Goal: Obtain resource: Obtain resource

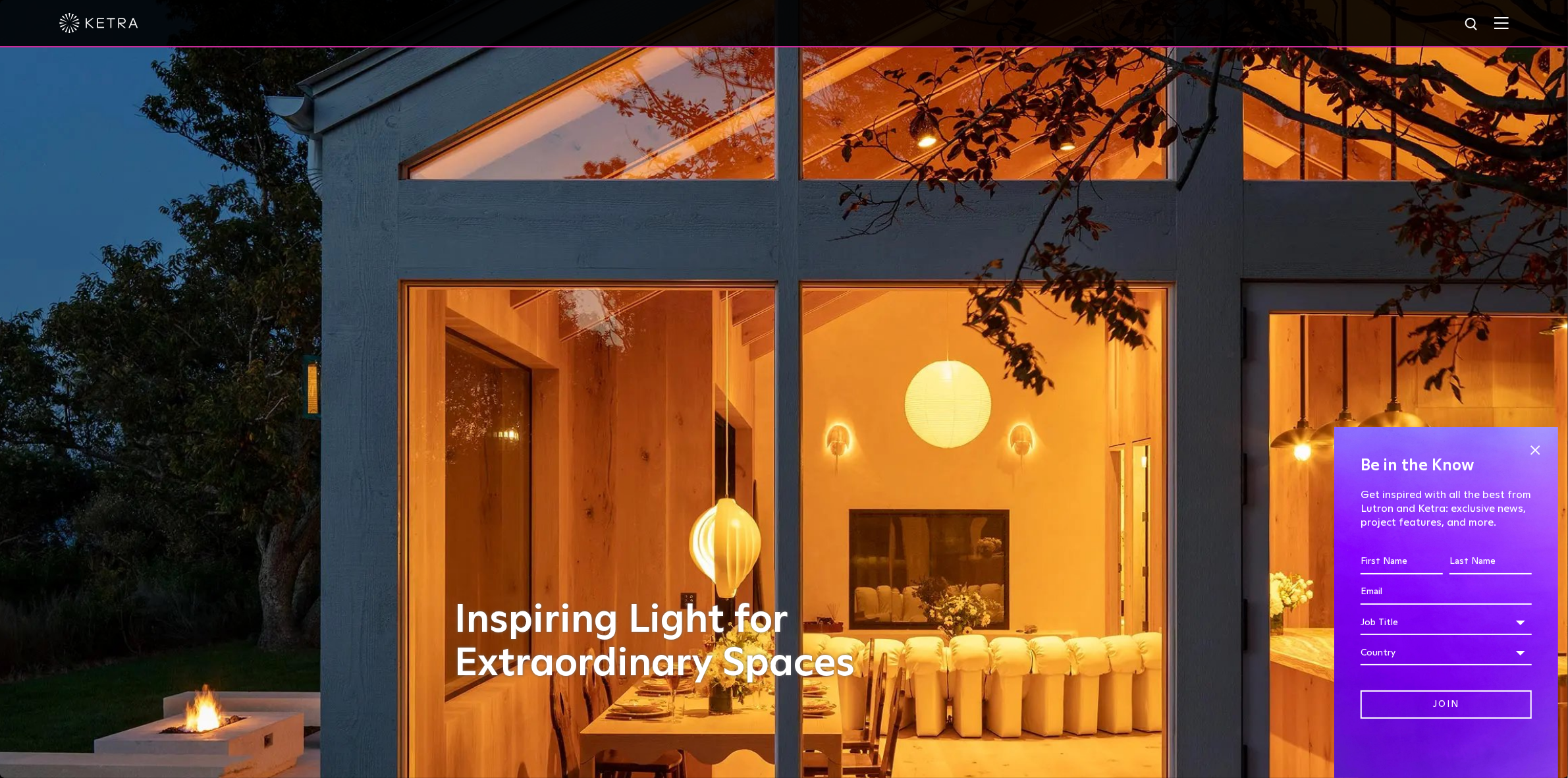
click at [1508, 21] on img at bounding box center [1501, 23] width 14 height 13
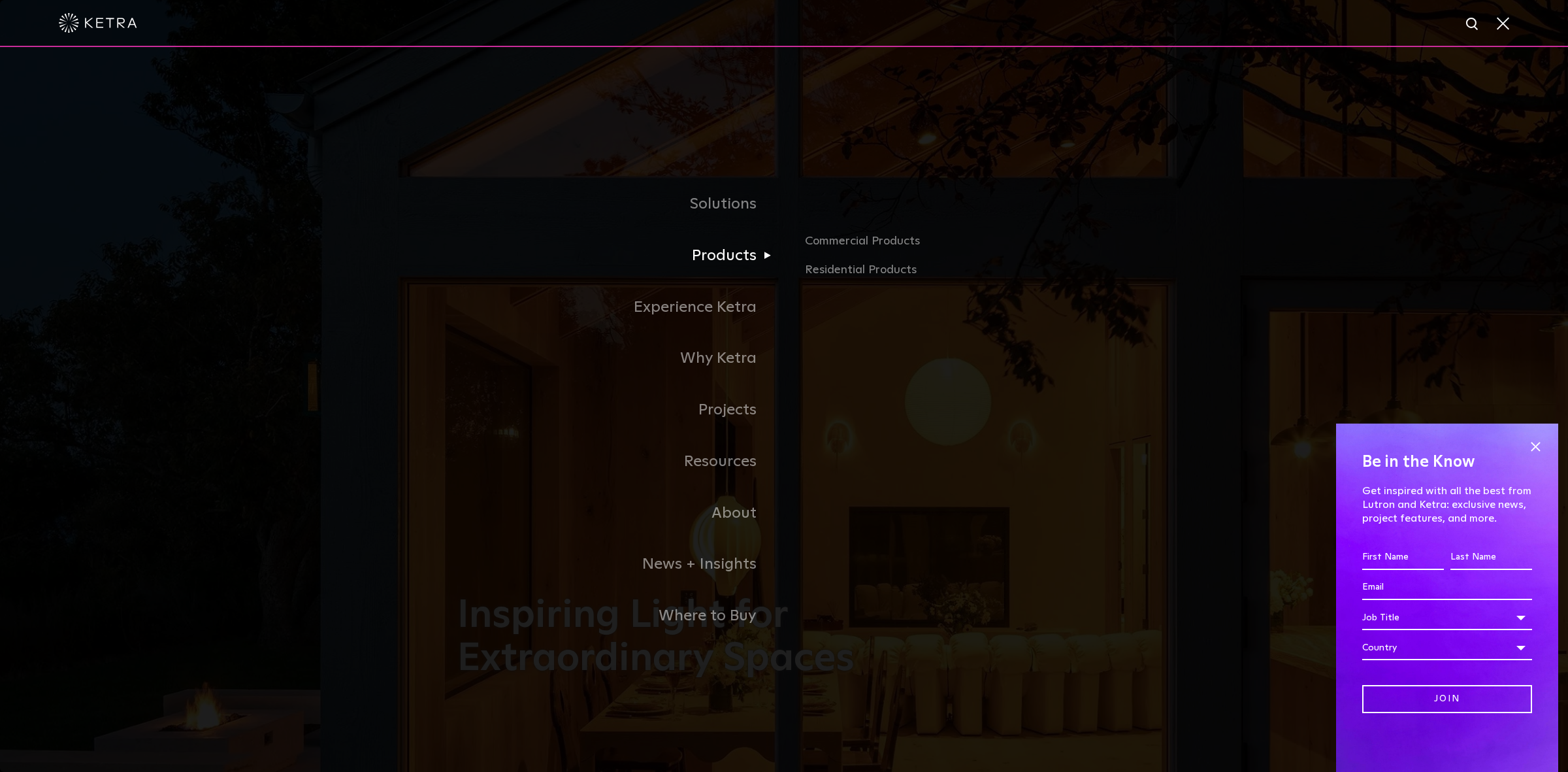
click at [740, 260] on link "Products" at bounding box center [620, 255] width 327 height 52
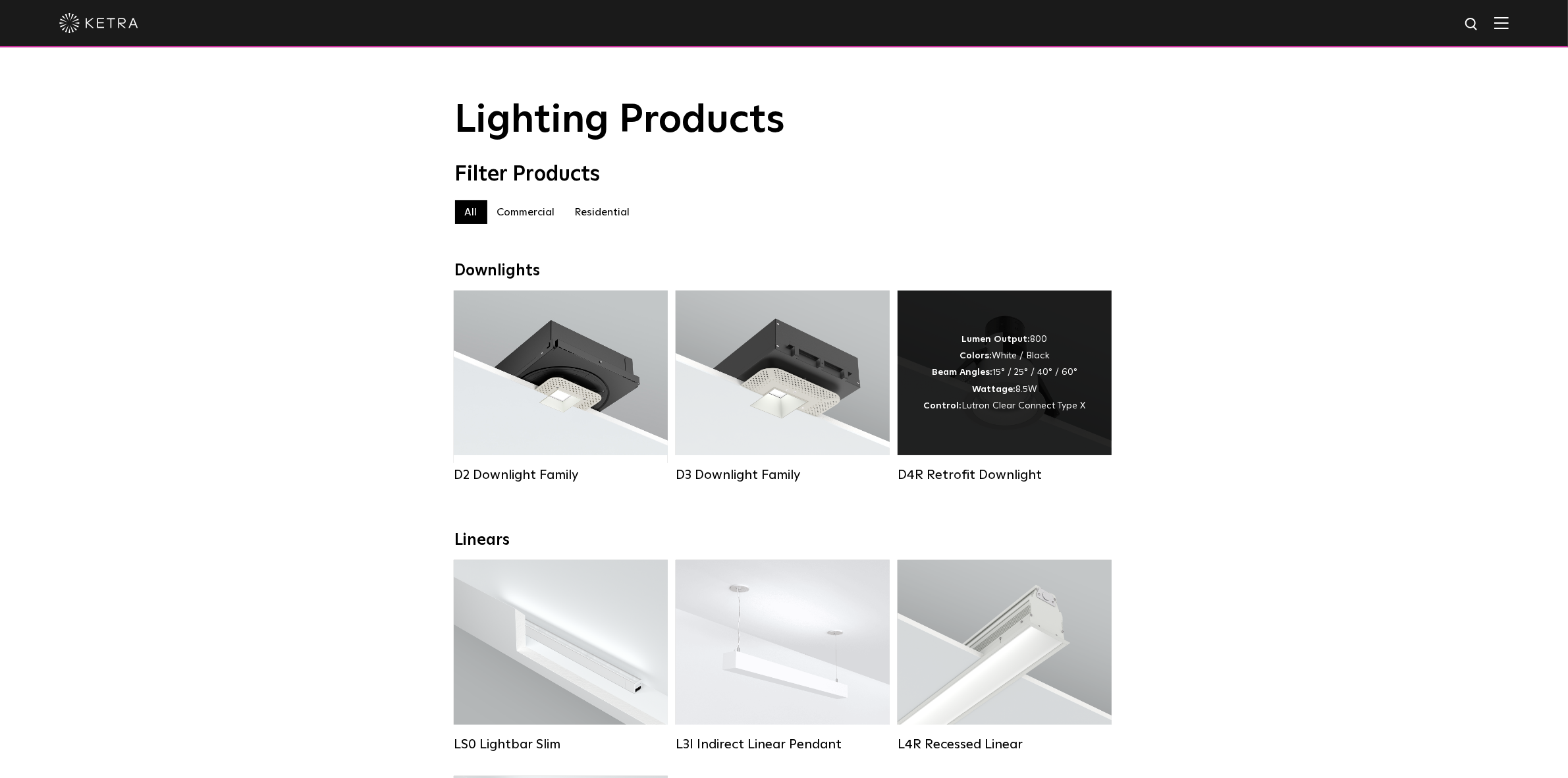
click at [1003, 382] on div "Lumen Output: 800 Colors: White / Black Beam Angles: 15° / 25° / 40° / 60° Watt…" at bounding box center [1004, 373] width 162 height 83
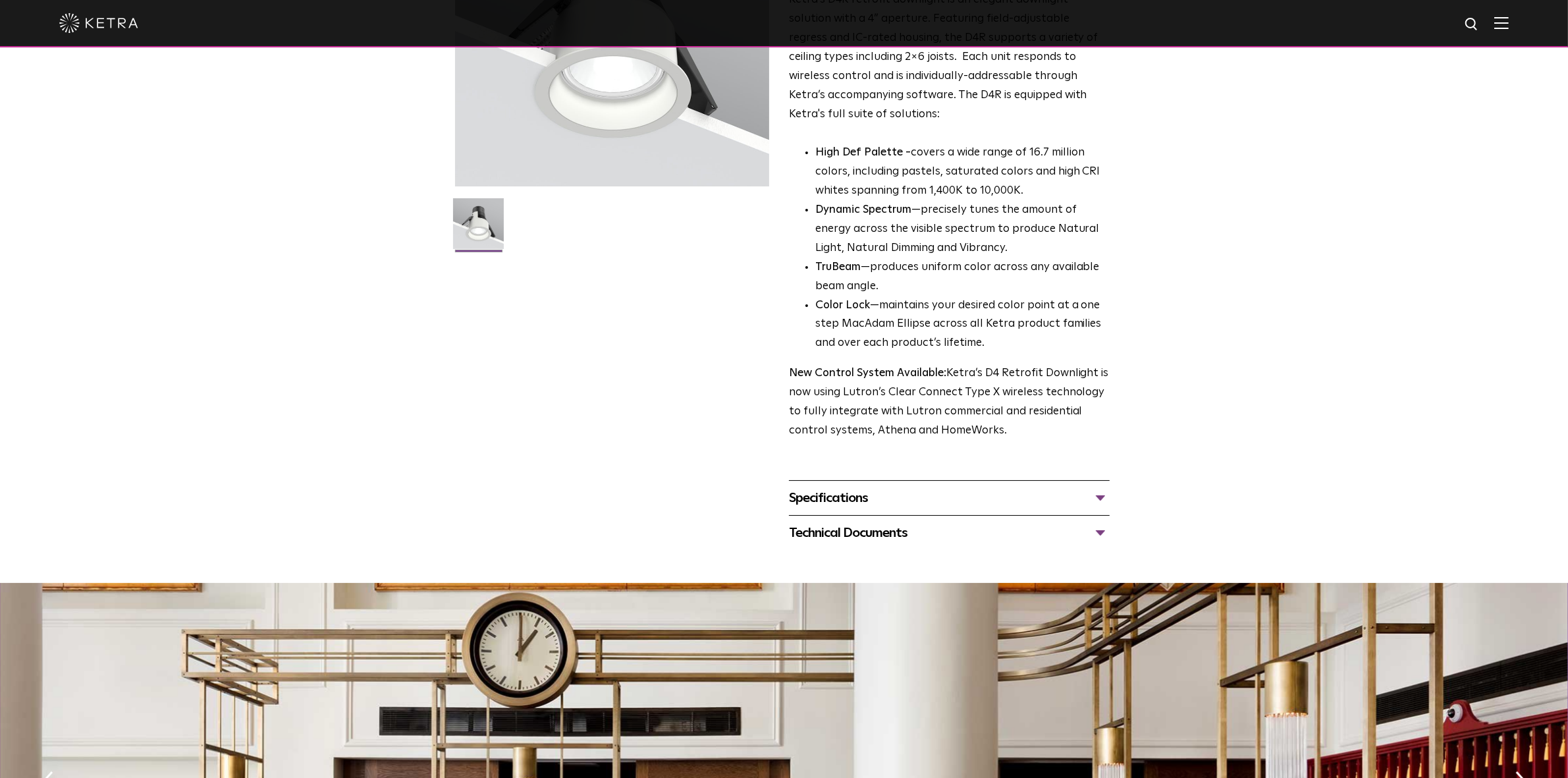
scroll to position [224, 0]
click at [867, 529] on div "Technical Documents" at bounding box center [949, 532] width 321 height 21
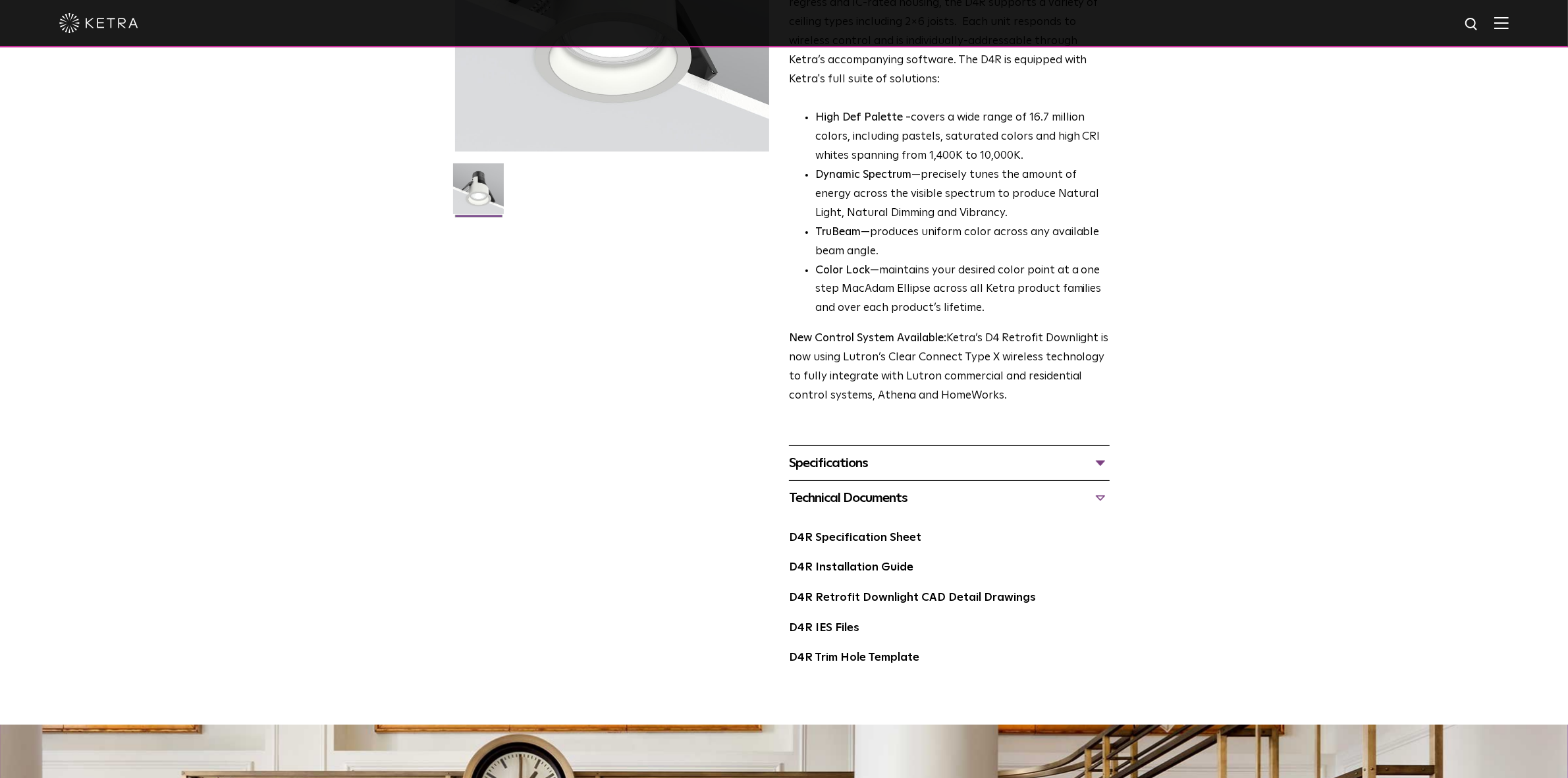
scroll to position [266, 0]
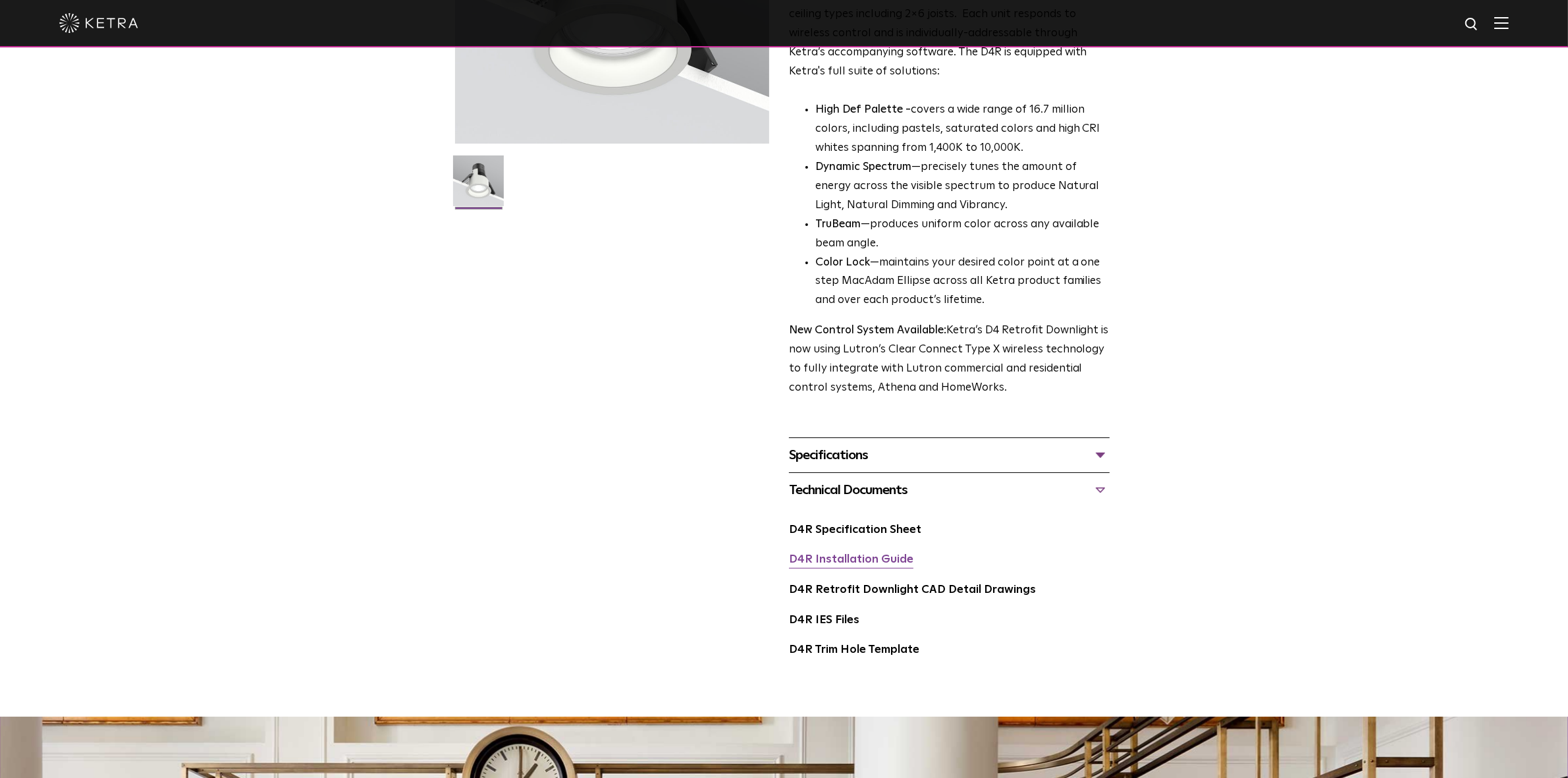
click at [870, 560] on link "D4R Installation Guide" at bounding box center [851, 559] width 125 height 11
